Goal: Navigation & Orientation: Find specific page/section

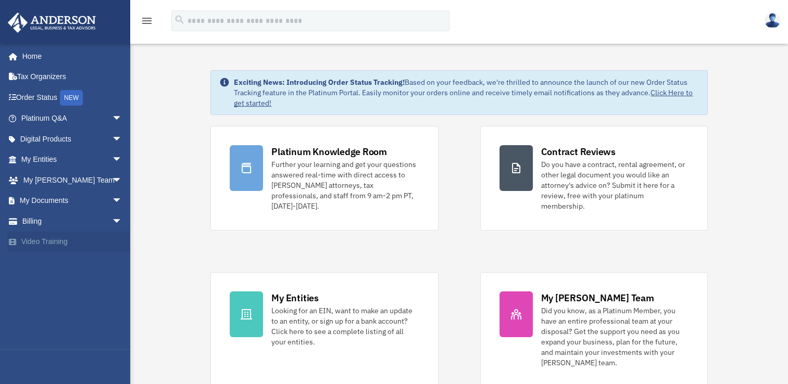
click at [100, 249] on link "Video Training" at bounding box center [72, 242] width 131 height 21
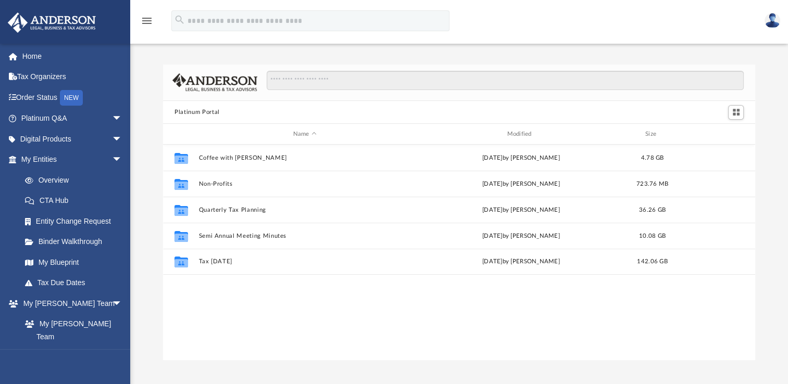
scroll to position [229, 583]
click at [112, 139] on span "arrow_drop_down" at bounding box center [122, 139] width 21 height 21
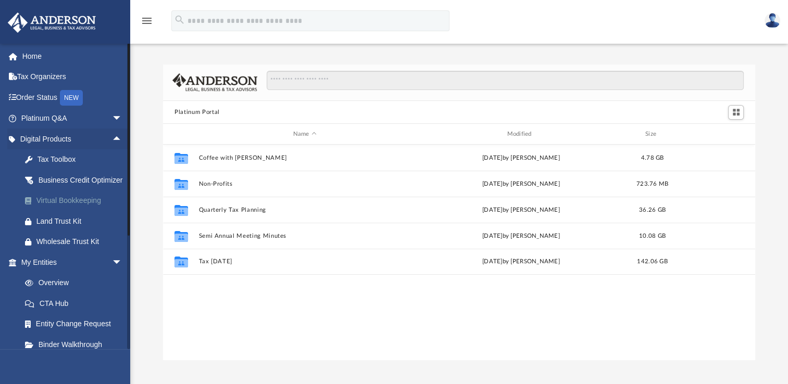
click at [92, 207] on div "Virtual Bookkeeping" at bounding box center [80, 200] width 88 height 13
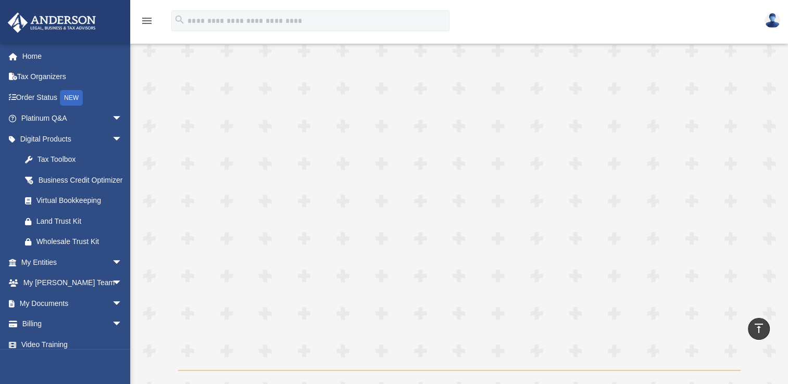
scroll to position [920, 0]
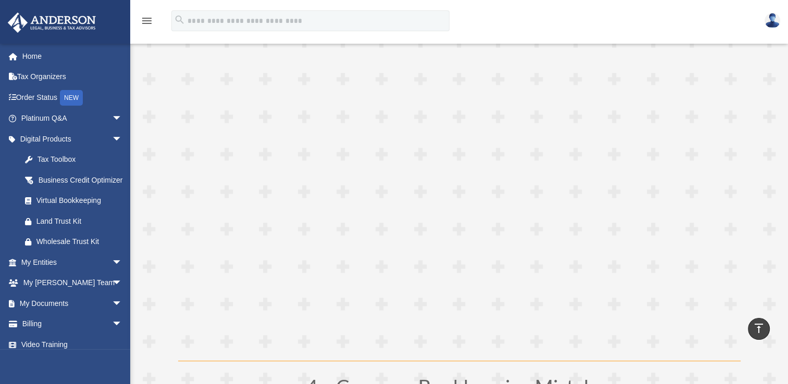
click at [208, 377] on h1 "4 – Common Bookkeeping Mistakes" at bounding box center [459, 389] width 562 height 25
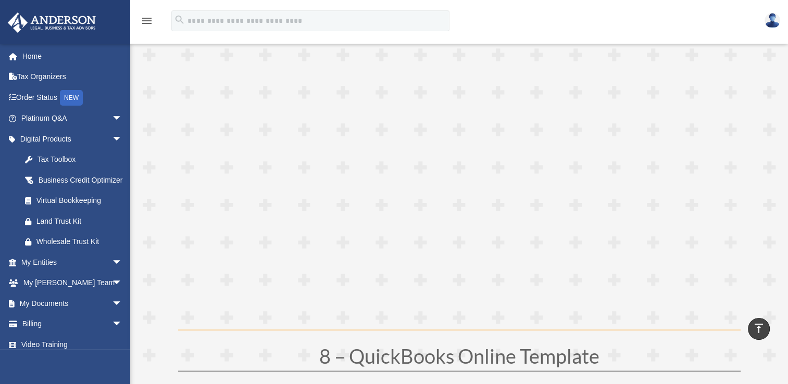
scroll to position [2444, 0]
click at [112, 314] on span "arrow_drop_down" at bounding box center [122, 303] width 21 height 21
click at [50, 335] on link "Box" at bounding box center [76, 324] width 123 height 21
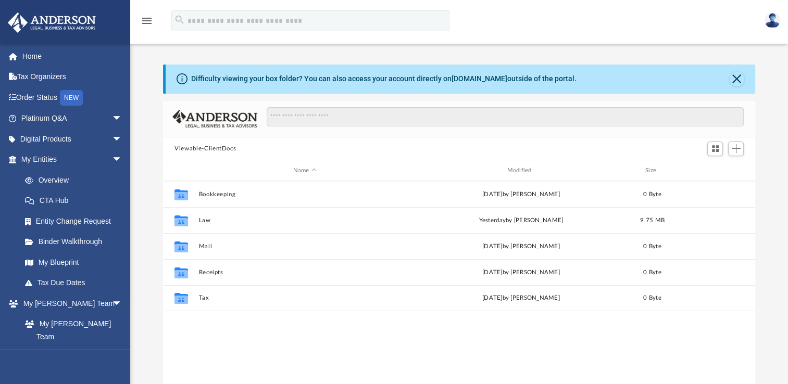
scroll to position [229, 583]
click at [112, 116] on span "arrow_drop_down" at bounding box center [122, 118] width 21 height 21
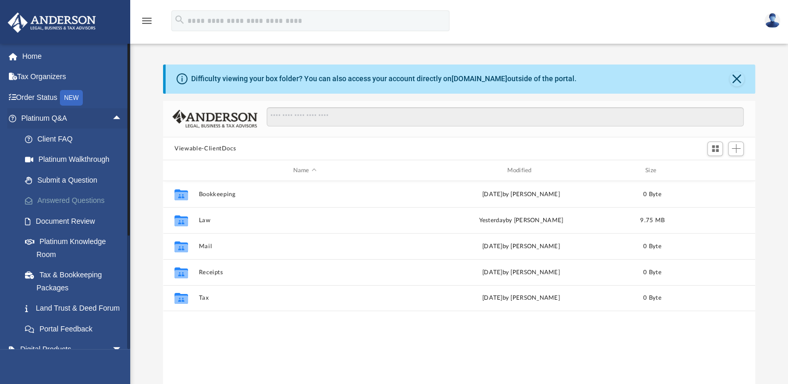
click at [79, 199] on link "Answered Questions" at bounding box center [76, 201] width 123 height 21
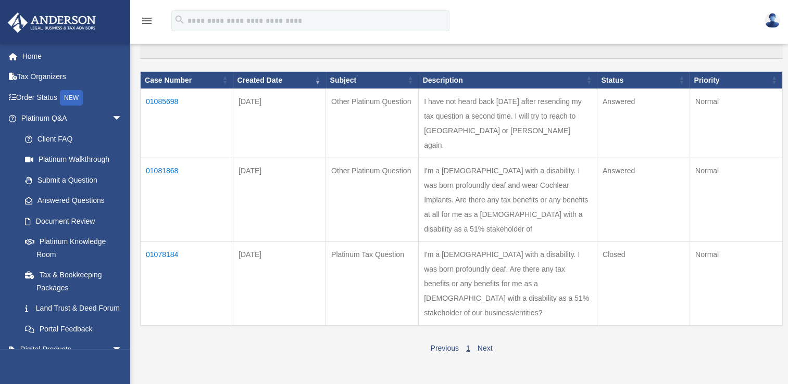
scroll to position [156, 0]
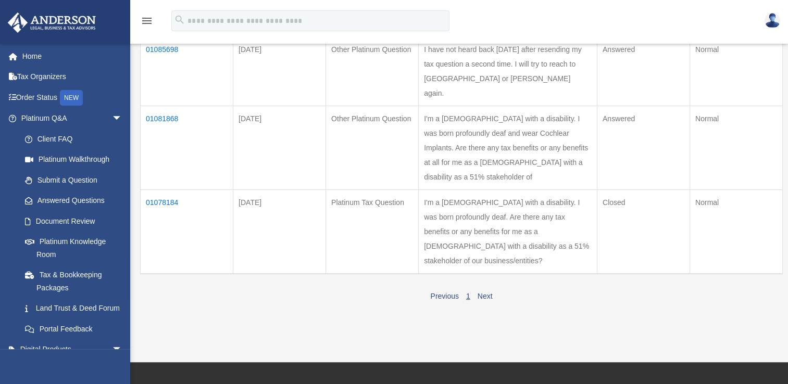
click at [166, 205] on td "01078184" at bounding box center [187, 232] width 93 height 84
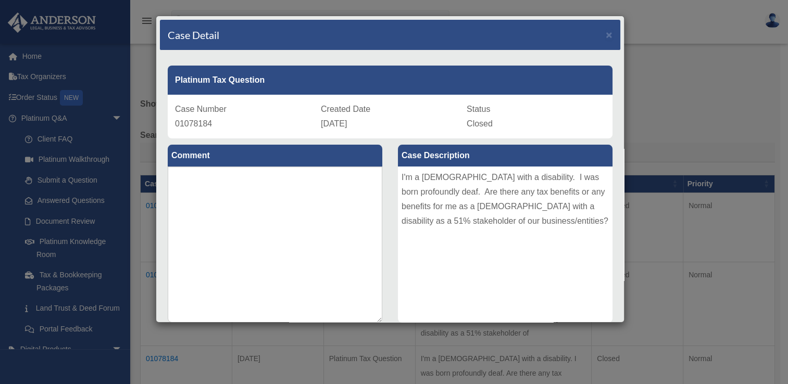
scroll to position [0, 0]
click at [605, 31] on span "×" at bounding box center [608, 35] width 7 height 12
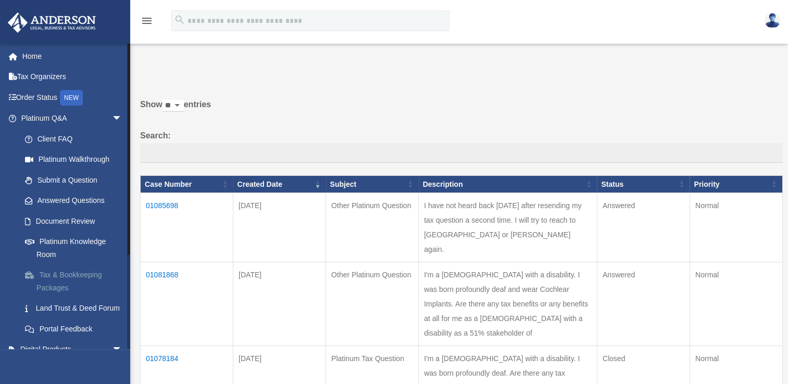
click at [98, 275] on link "Tax & Bookkeeping Packages" at bounding box center [76, 281] width 123 height 33
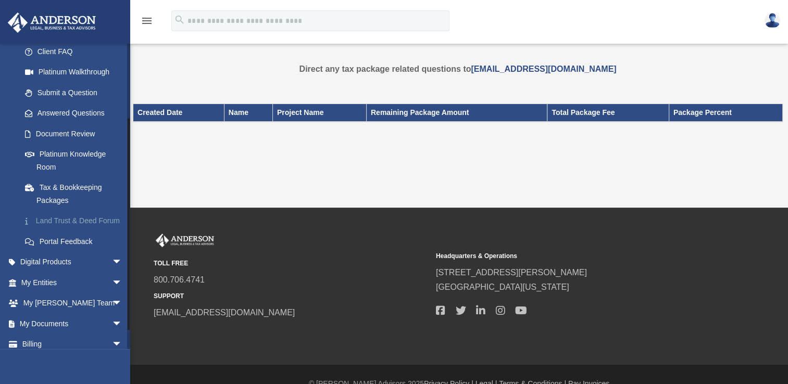
scroll to position [104, 0]
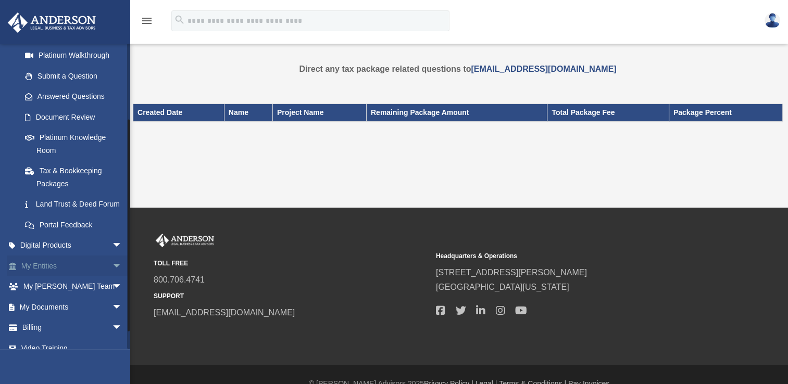
click at [112, 276] on span "arrow_drop_down" at bounding box center [122, 266] width 21 height 21
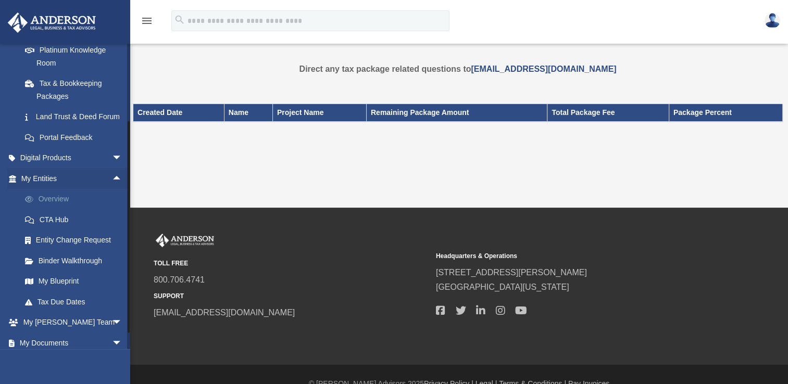
scroll to position [208, 0]
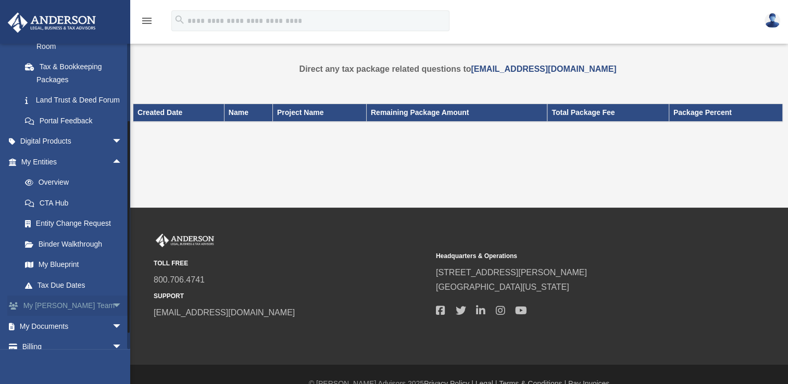
click at [112, 316] on span "arrow_drop_down" at bounding box center [122, 306] width 21 height 21
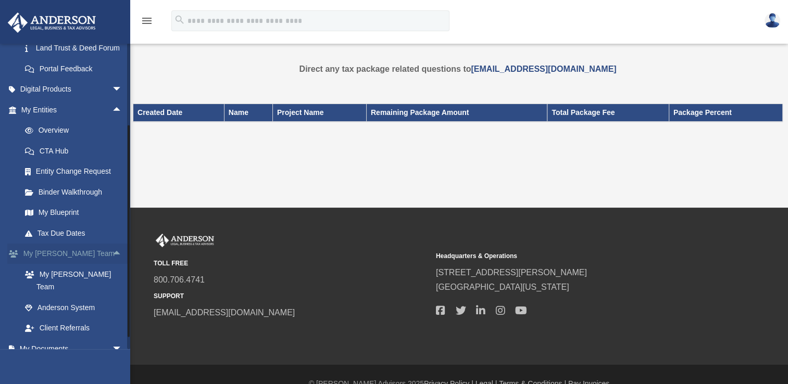
scroll to position [312, 0]
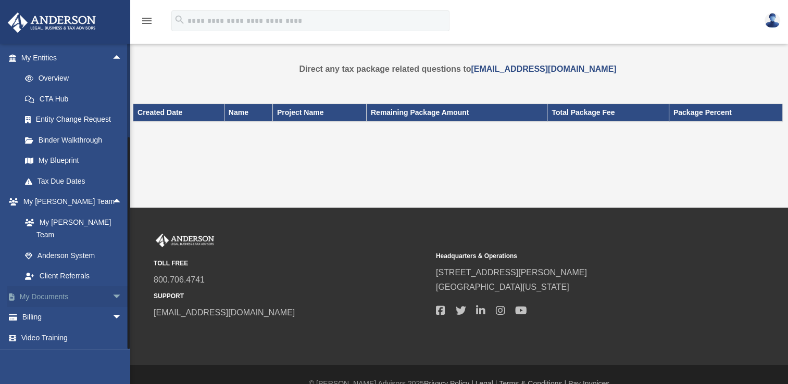
click at [112, 295] on span "arrow_drop_down" at bounding box center [122, 296] width 21 height 21
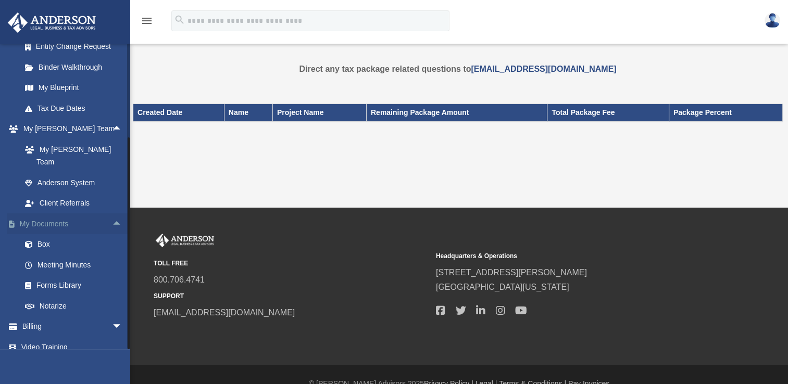
scroll to position [396, 0]
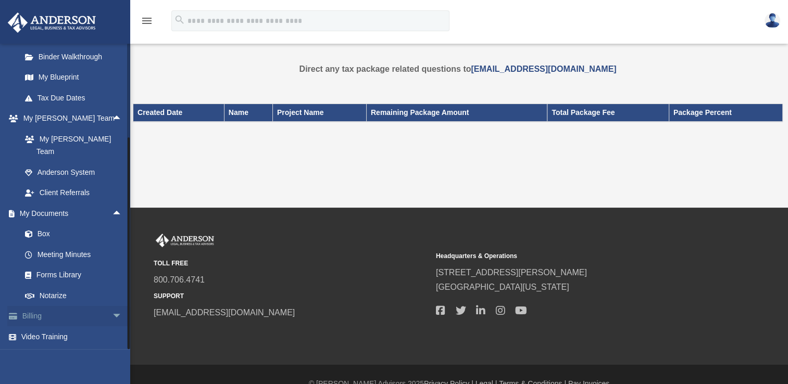
click at [112, 315] on span "arrow_drop_down" at bounding box center [122, 316] width 21 height 21
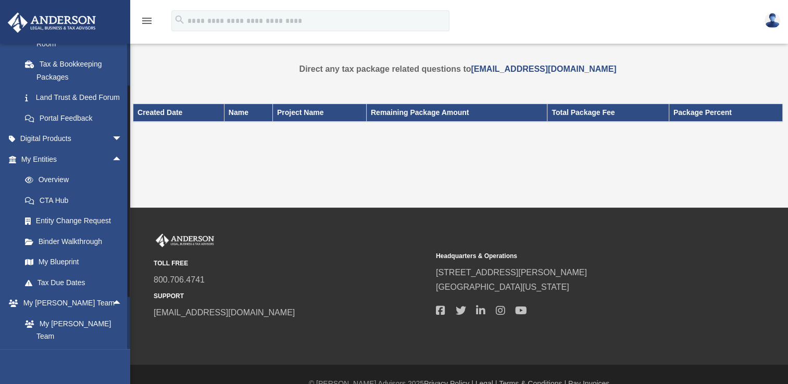
scroll to position [197, 0]
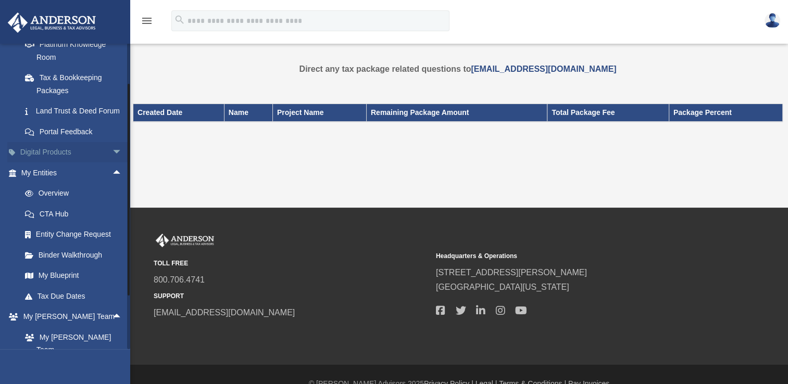
click at [112, 163] on span "arrow_drop_down" at bounding box center [122, 152] width 21 height 21
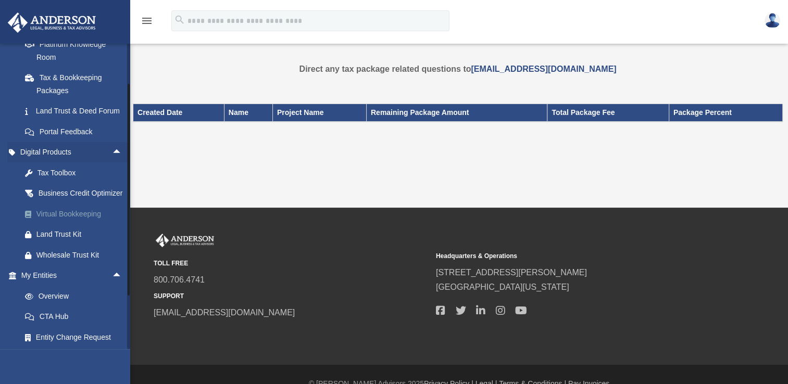
click at [83, 221] on div "Virtual Bookkeeping" at bounding box center [80, 214] width 88 height 13
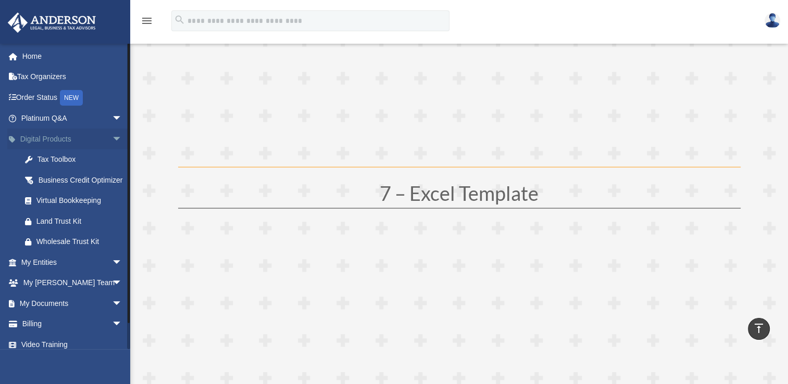
scroll to position [2234, 0]
click at [34, 78] on link "Tax Organizers" at bounding box center [72, 77] width 131 height 21
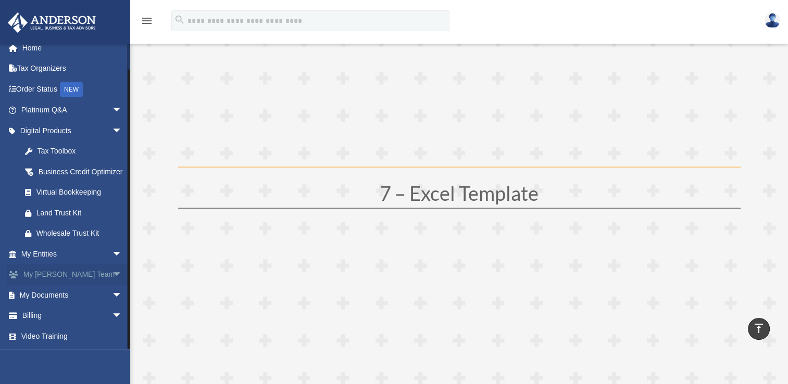
click at [121, 273] on span "arrow_drop_down" at bounding box center [122, 274] width 21 height 21
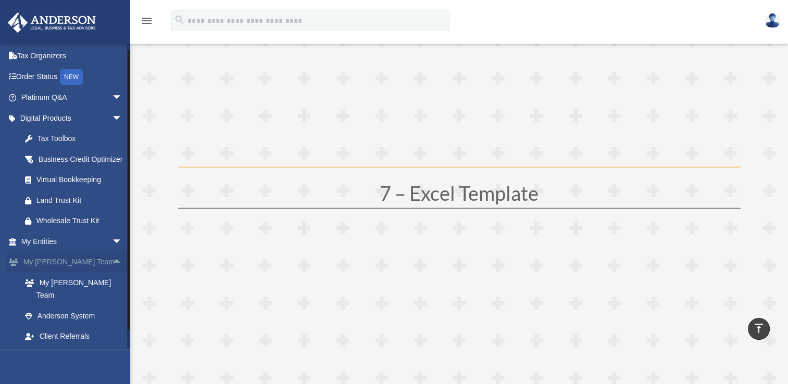
scroll to position [73, 0]
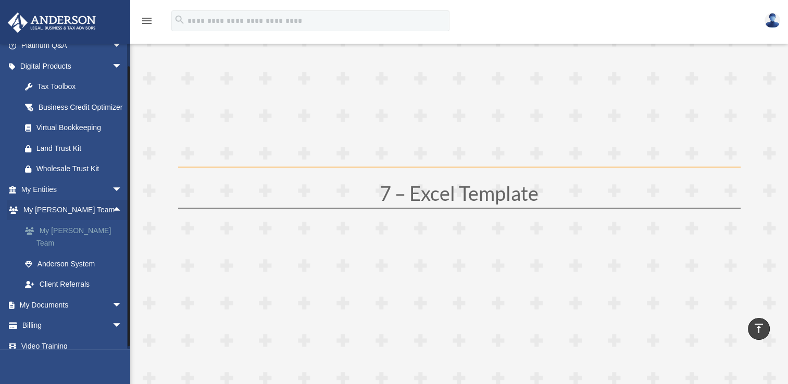
click at [78, 242] on link "My [PERSON_NAME] Team" at bounding box center [76, 236] width 123 height 33
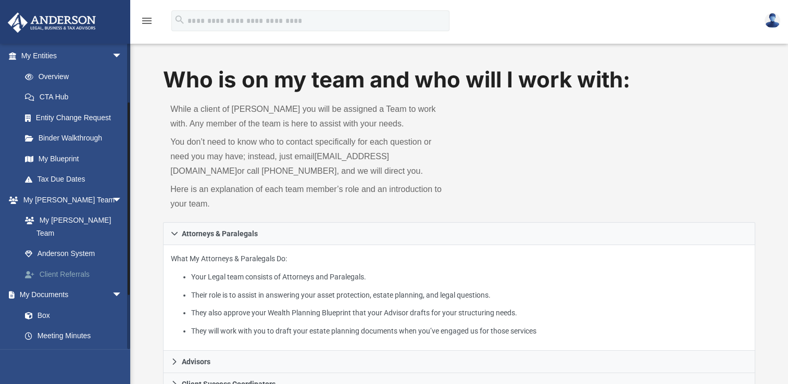
scroll to position [68, 0]
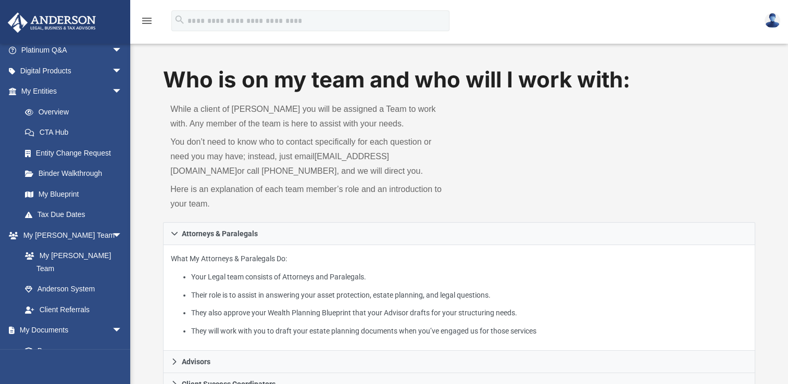
click at [772, 14] on img at bounding box center [772, 20] width 16 height 15
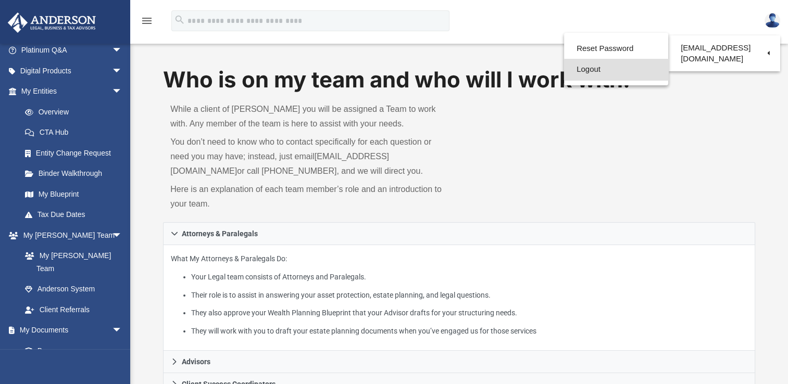
click at [589, 74] on link "Logout" at bounding box center [616, 69] width 104 height 21
